Goal: Task Accomplishment & Management: Manage account settings

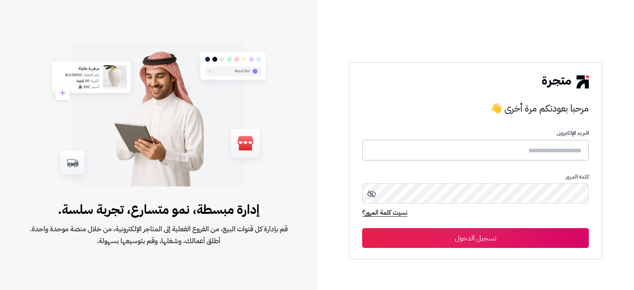
type input "**********"
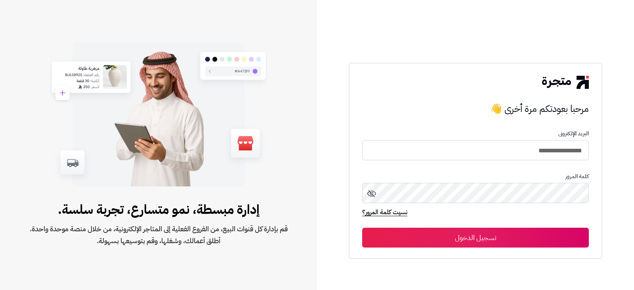
click at [478, 238] on button "تسجيل الدخول" at bounding box center [475, 238] width 227 height 20
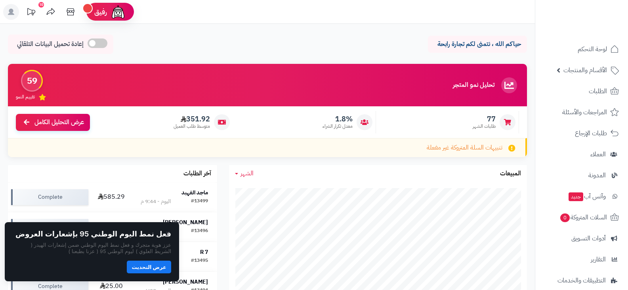
click at [152, 267] on button "عرض التحديث" at bounding box center [149, 266] width 44 height 13
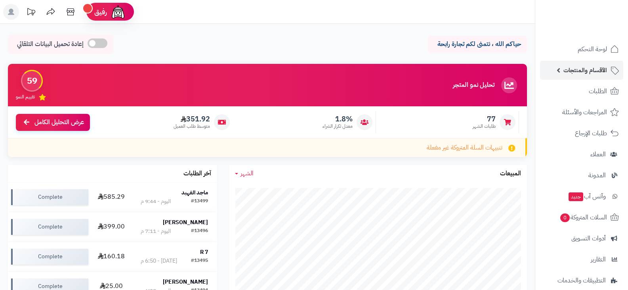
click at [587, 74] on span "الأقسام والمنتجات" at bounding box center [586, 70] width 44 height 11
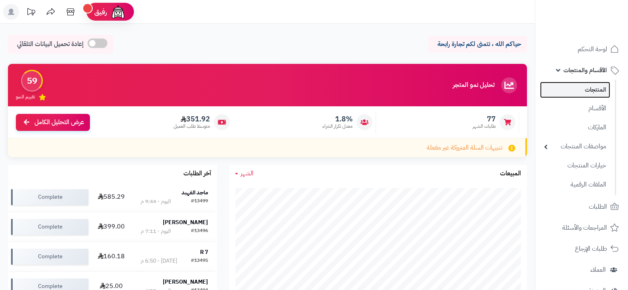
click at [589, 92] on link "المنتجات" at bounding box center [575, 90] width 70 height 16
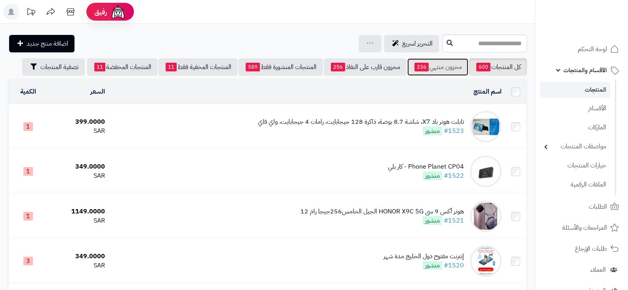
click at [446, 67] on link "مخزون منتهي 236" at bounding box center [437, 66] width 61 height 17
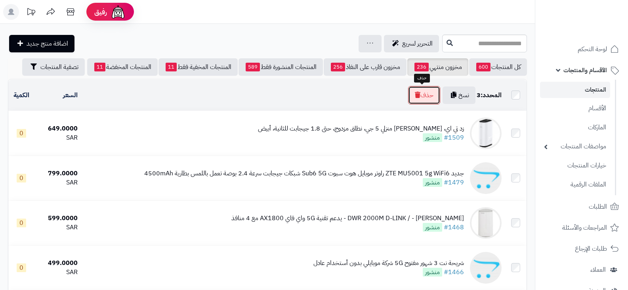
drag, startPoint x: 417, startPoint y: 99, endPoint x: 283, endPoint y: 31, distance: 151.0
click at [418, 98] on button "حذف" at bounding box center [424, 95] width 32 height 18
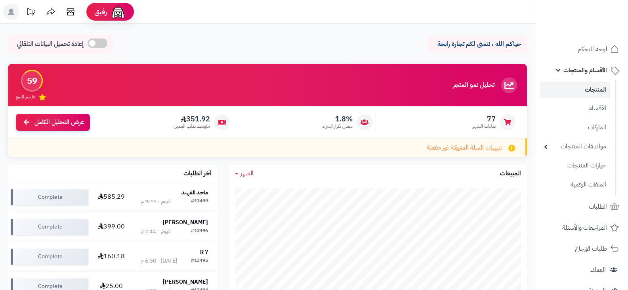
click at [588, 87] on link "المنتجات" at bounding box center [575, 90] width 70 height 16
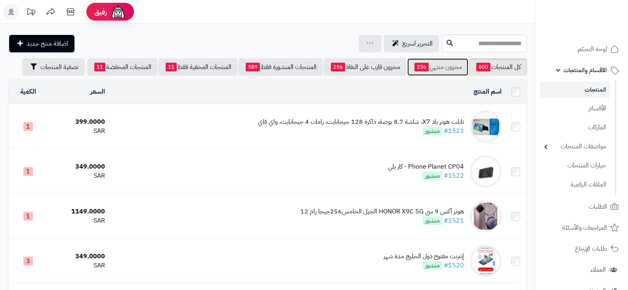
click at [448, 72] on link "مخزون منتهي 236" at bounding box center [437, 66] width 61 height 17
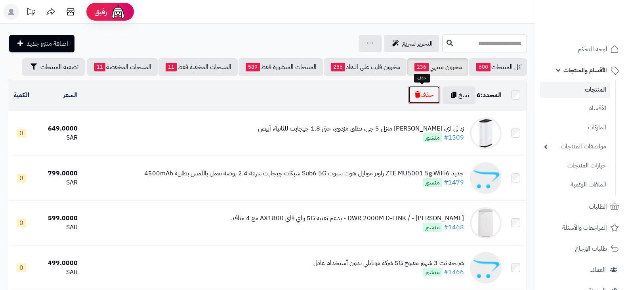
click at [423, 94] on button "حذف" at bounding box center [424, 95] width 32 height 18
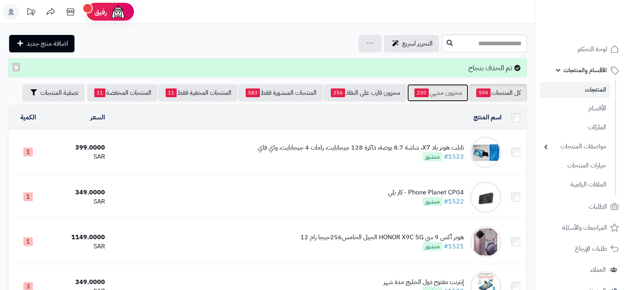
click at [447, 94] on link "مخزون منتهي 230" at bounding box center [437, 92] width 61 height 17
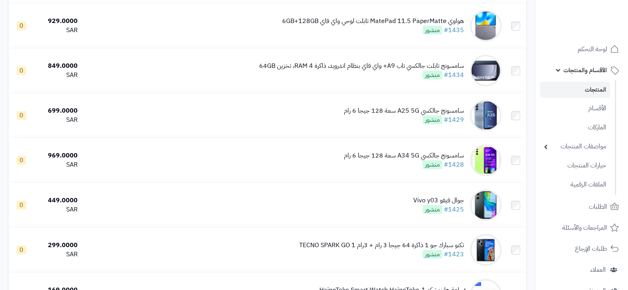
scroll to position [796, 0]
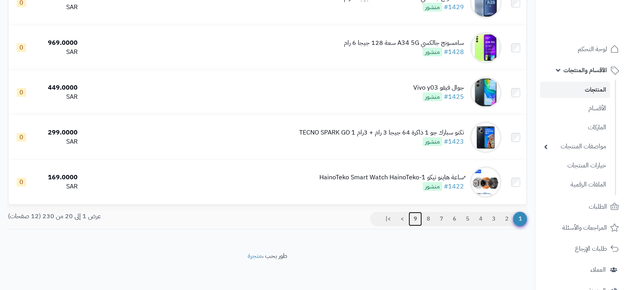
click at [417, 216] on link "9" at bounding box center [415, 219] width 13 height 14
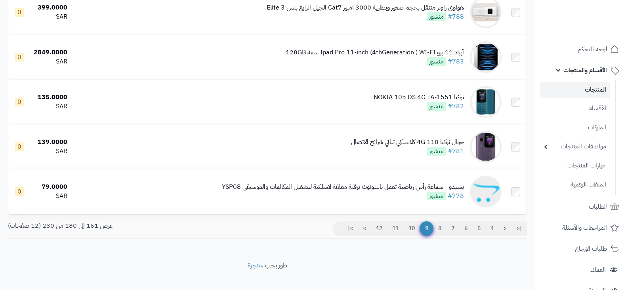
scroll to position [794, 0]
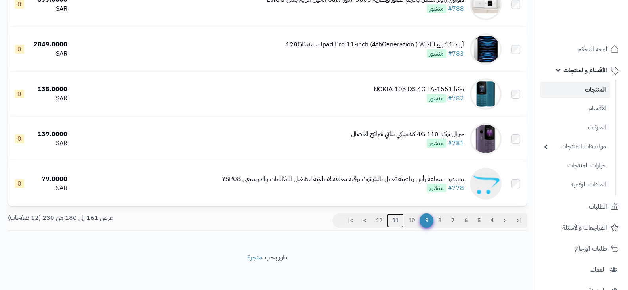
click at [389, 218] on link "11" at bounding box center [395, 220] width 17 height 14
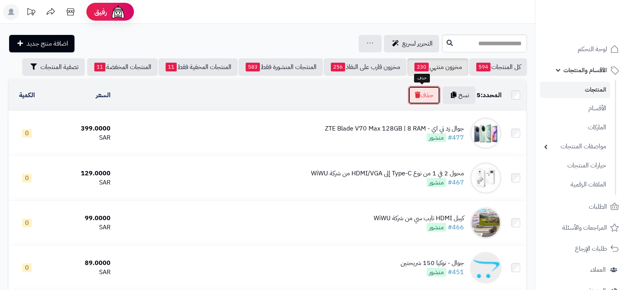
click at [424, 93] on button "حذف" at bounding box center [424, 95] width 32 height 18
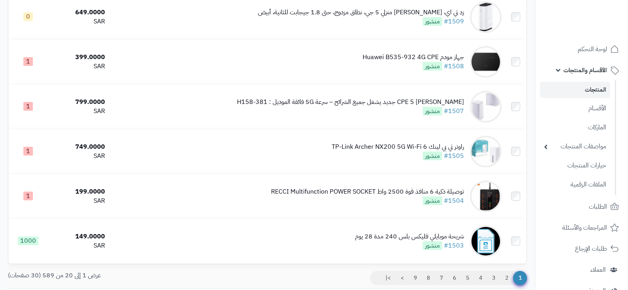
scroll to position [821, 0]
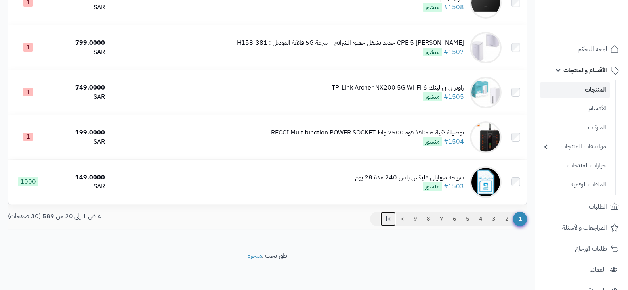
click at [385, 217] on link ">|" at bounding box center [388, 219] width 15 height 14
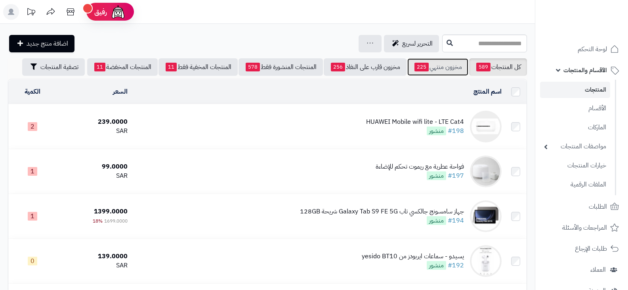
click at [444, 68] on link "مخزون منتهي 225" at bounding box center [437, 66] width 61 height 17
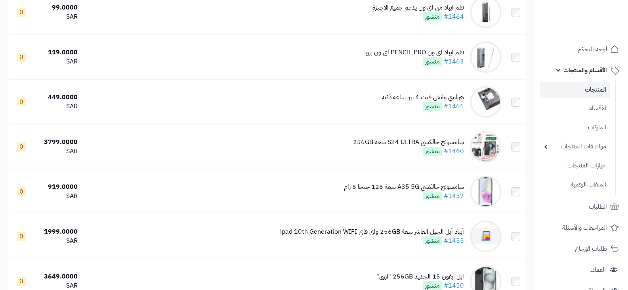
scroll to position [796, 0]
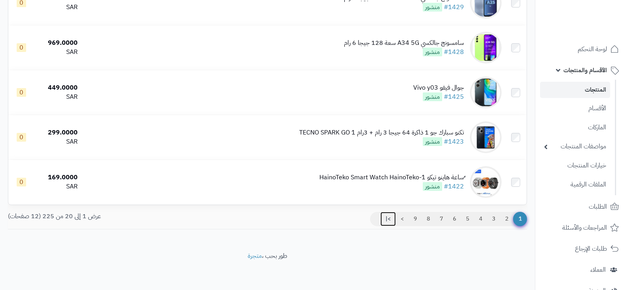
click at [385, 216] on link ">|" at bounding box center [388, 219] width 15 height 14
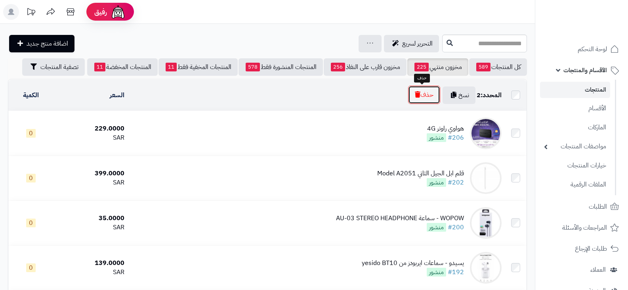
click at [417, 94] on button "حذف" at bounding box center [424, 95] width 32 height 18
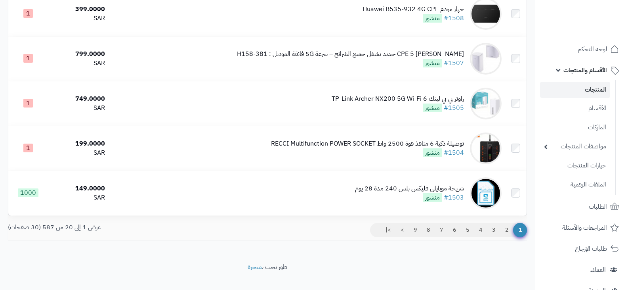
scroll to position [821, 0]
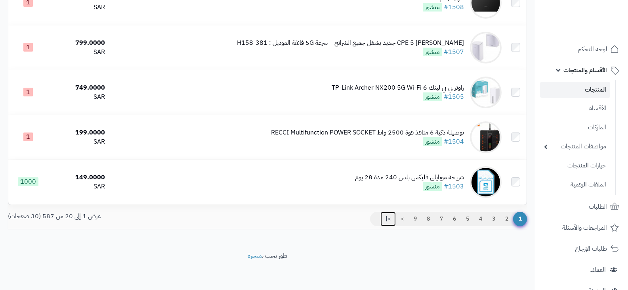
click at [389, 219] on link ">|" at bounding box center [388, 219] width 15 height 14
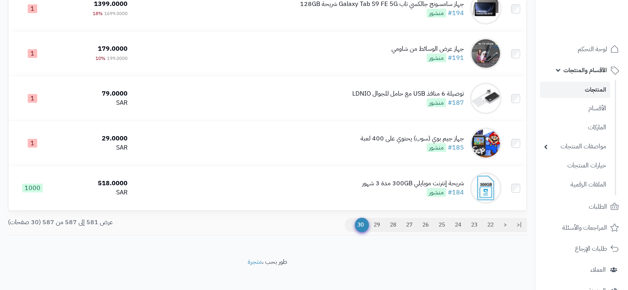
scroll to position [213, 0]
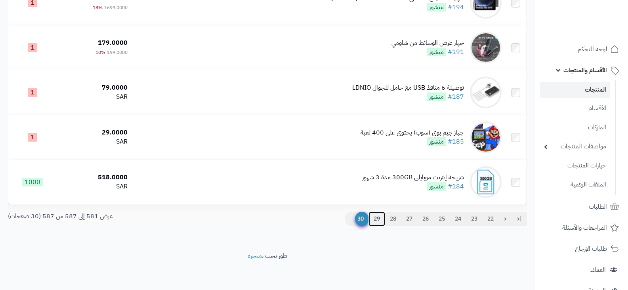
click at [375, 217] on link "29" at bounding box center [377, 219] width 17 height 14
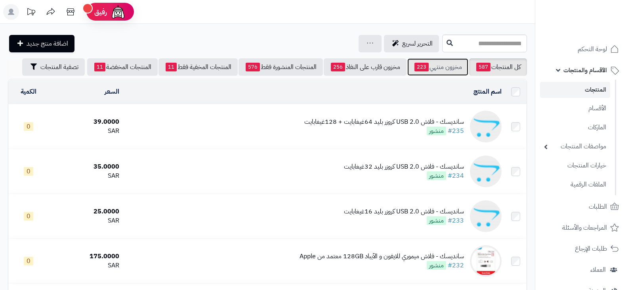
click at [432, 64] on link "مخزون منتهي 223" at bounding box center [437, 66] width 61 height 17
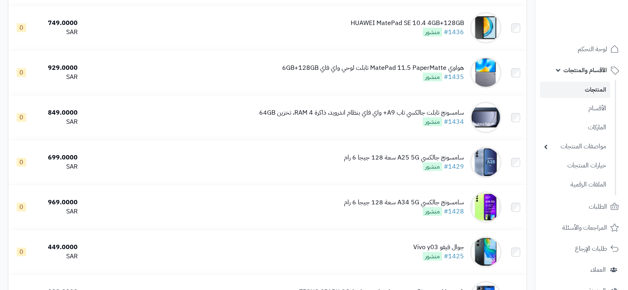
scroll to position [796, 0]
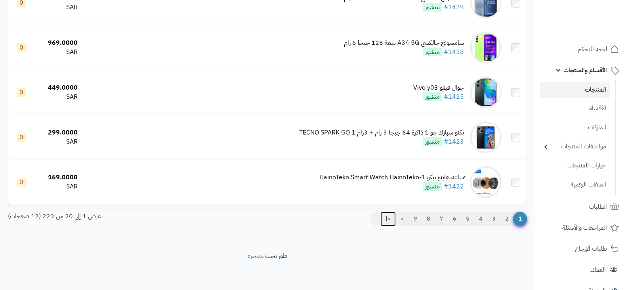
click at [386, 217] on link ">|" at bounding box center [388, 219] width 15 height 14
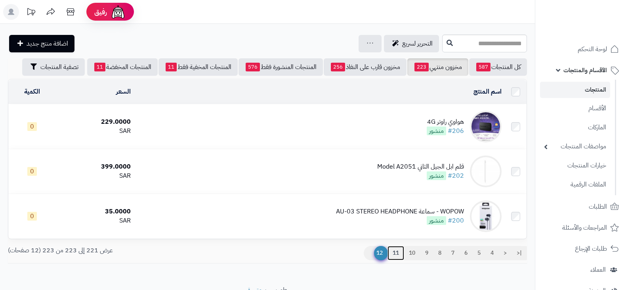
click at [395, 252] on link "11" at bounding box center [396, 253] width 17 height 14
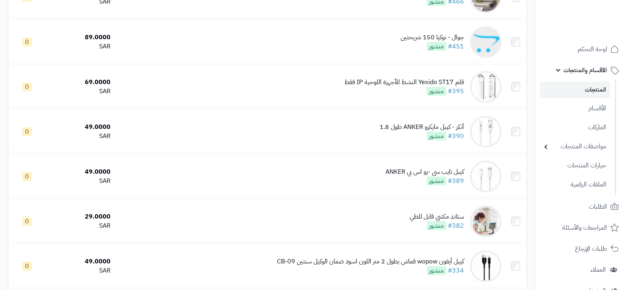
scroll to position [7, 0]
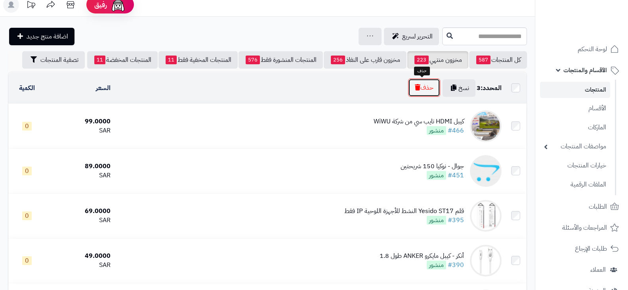
click at [428, 84] on button "حذف" at bounding box center [424, 87] width 32 height 18
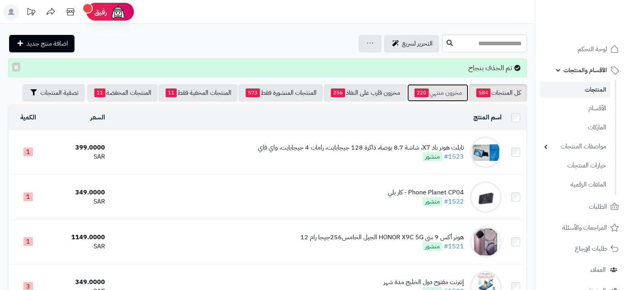
click at [440, 96] on link "مخزون منتهي 220" at bounding box center [437, 92] width 61 height 17
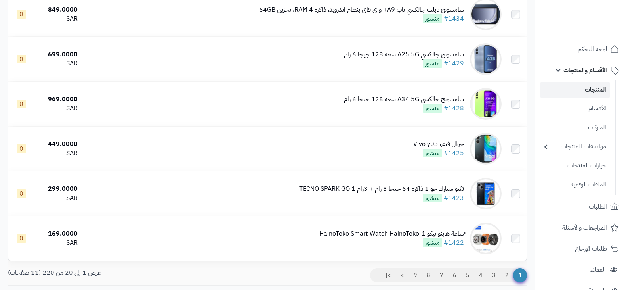
scroll to position [750, 0]
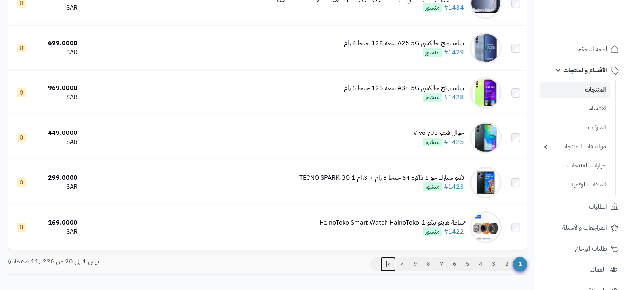
click at [387, 262] on link ">|" at bounding box center [388, 264] width 15 height 14
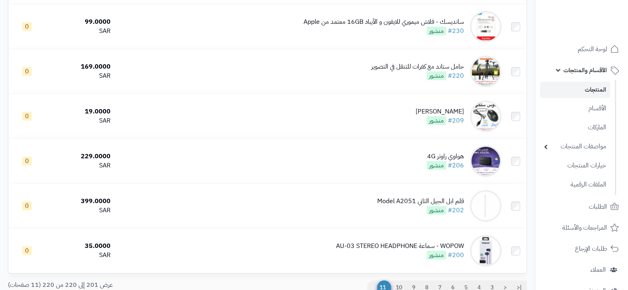
scroll to position [749, 0]
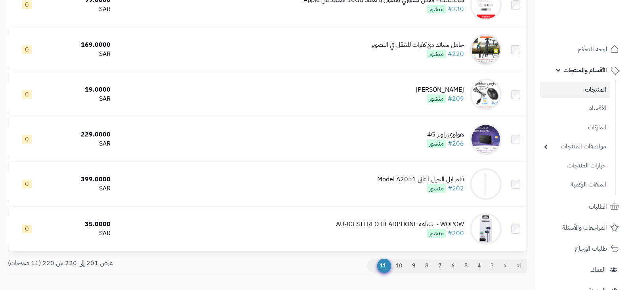
click at [411, 262] on link "9" at bounding box center [413, 265] width 13 height 14
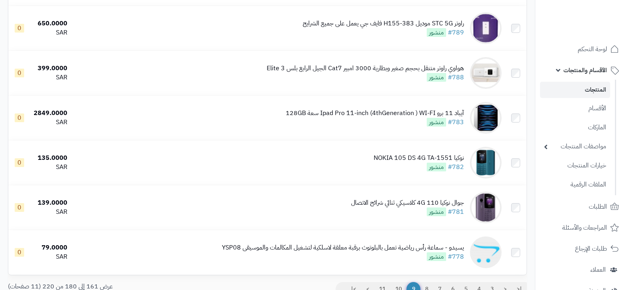
scroll to position [796, 0]
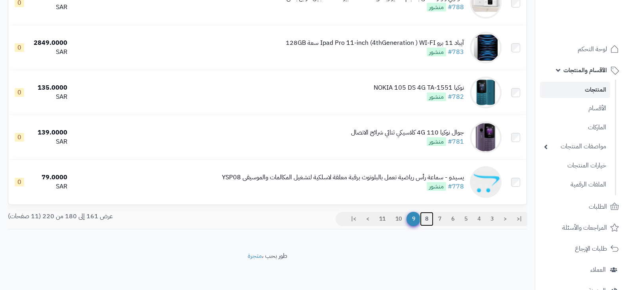
click at [426, 216] on link "8" at bounding box center [426, 219] width 13 height 14
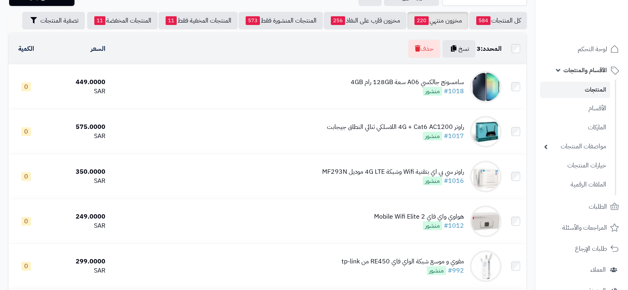
scroll to position [26, 0]
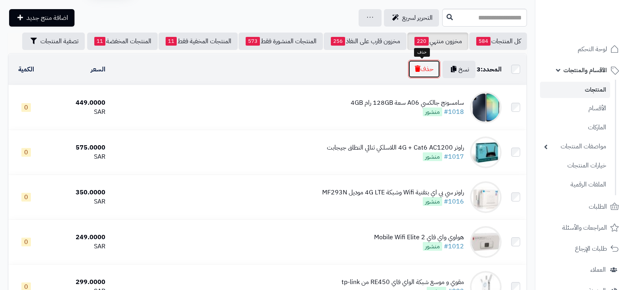
click at [430, 66] on button "حذف" at bounding box center [424, 69] width 32 height 18
